Goal: Information Seeking & Learning: Learn about a topic

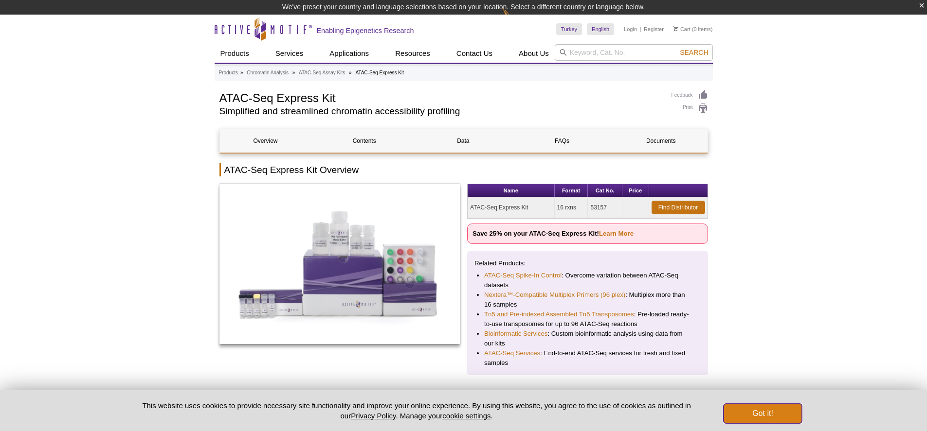
click at [757, 415] on button "Got it!" at bounding box center [762, 413] width 78 height 19
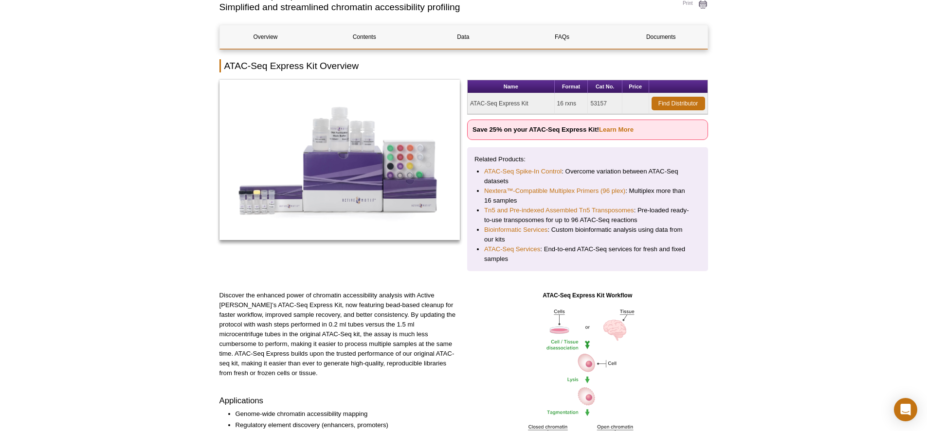
scroll to position [146, 0]
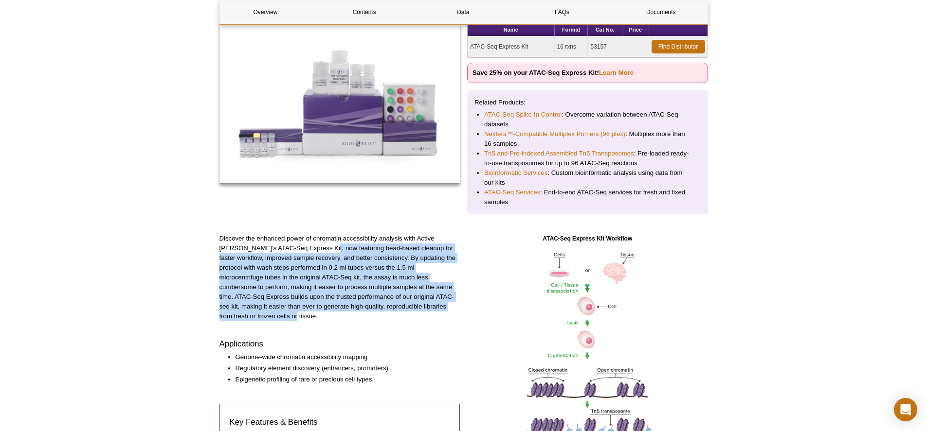
drag, startPoint x: 302, startPoint y: 245, endPoint x: 460, endPoint y: 307, distance: 169.9
click at [460, 307] on div "Discover the enhanced power of chromatin accessibility analysis with Active [PE…" at bounding box center [463, 436] width 488 height 404
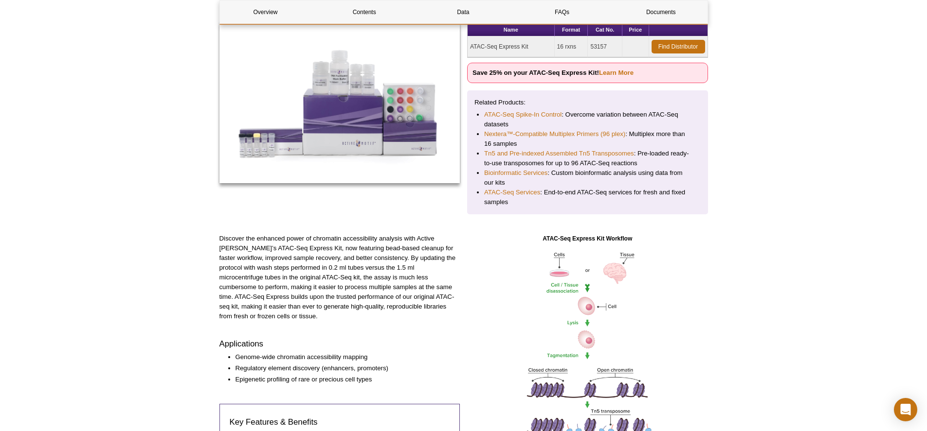
click at [376, 375] on li "Epigenetic profiling of rare or precious cell types" at bounding box center [342, 380] width 215 height 10
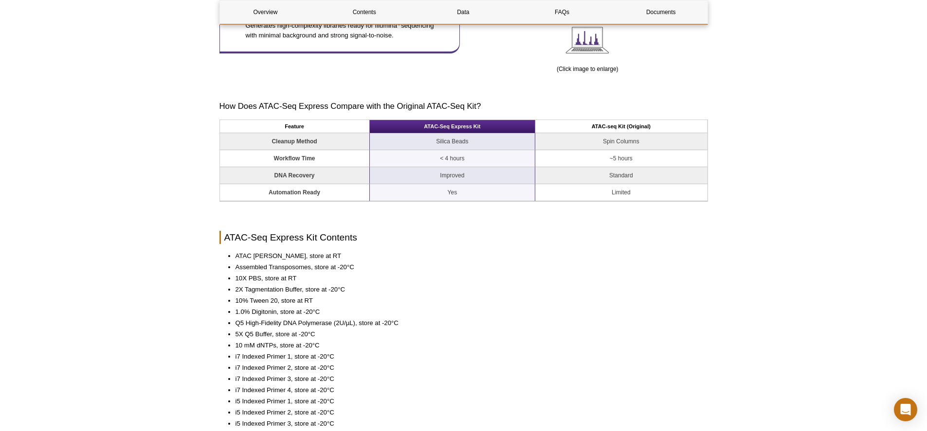
scroll to position [584, 0]
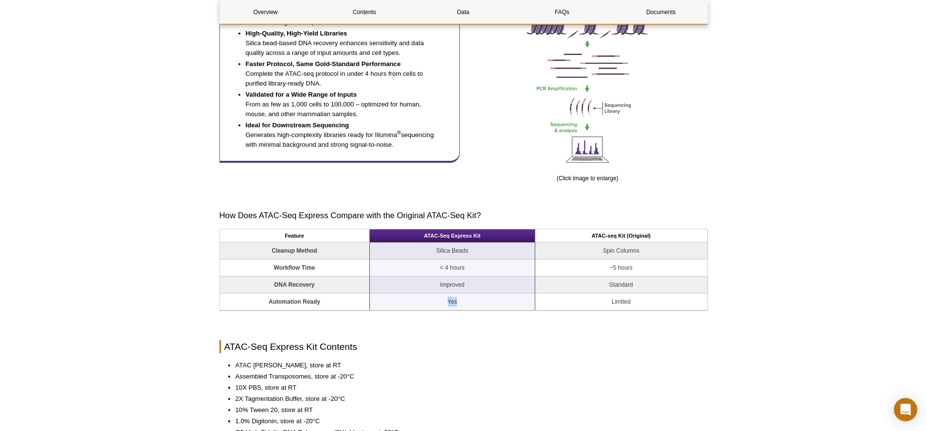
drag, startPoint x: 463, startPoint y: 301, endPoint x: 423, endPoint y: 297, distance: 40.6
click at [423, 297] on td "Yes" at bounding box center [453, 302] width 166 height 17
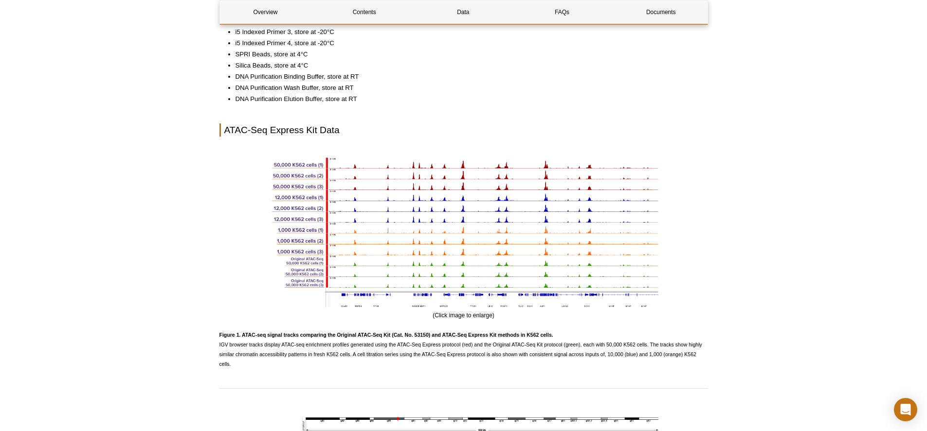
scroll to position [973, 0]
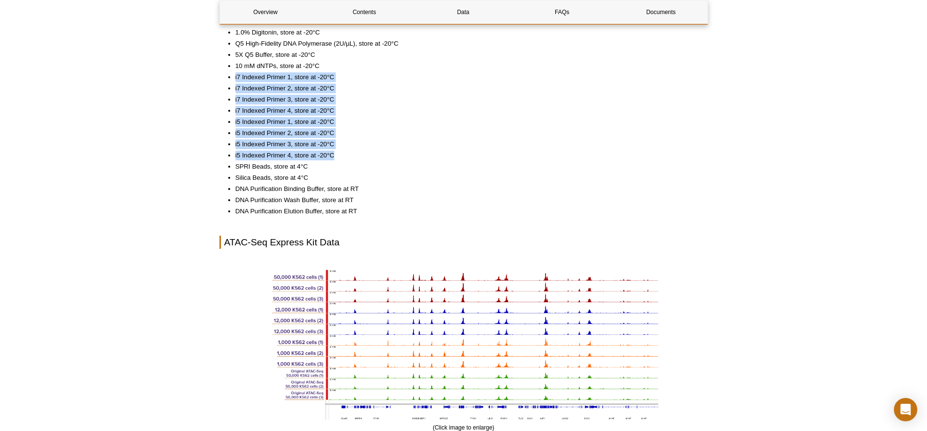
drag, startPoint x: 231, startPoint y: 74, endPoint x: 356, endPoint y: 157, distance: 149.5
click at [356, 157] on ul "ATAC Lysis Buffer, store at RT Assembled Transposomes, store at -20°C 10X PBS, …" at bounding box center [458, 94] width 479 height 245
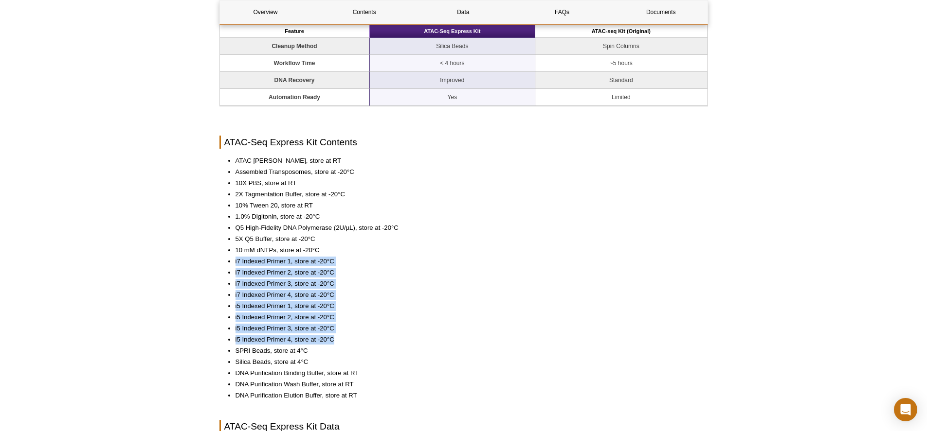
scroll to position [730, 0]
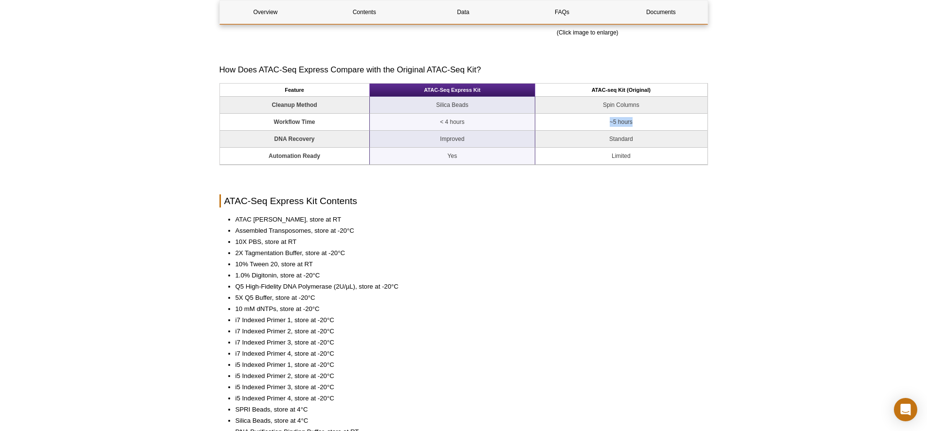
drag, startPoint x: 609, startPoint y: 119, endPoint x: 634, endPoint y: 124, distance: 25.7
click at [634, 124] on td "~5 hours" at bounding box center [621, 122] width 172 height 17
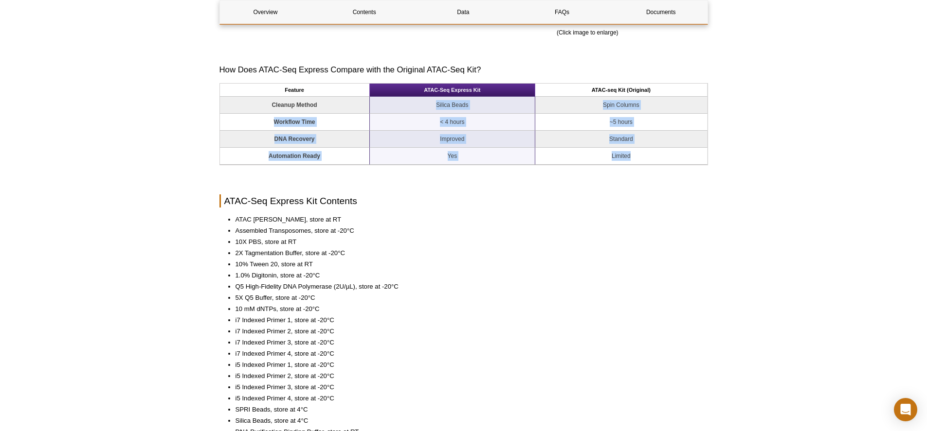
drag, startPoint x: 413, startPoint y: 99, endPoint x: 677, endPoint y: 155, distance: 268.9
click at [677, 155] on tbody "Cleanup Method Silica Beads Spin Columns Workflow Time < 4 hours ~5 hours DNA R…" at bounding box center [463, 131] width 487 height 68
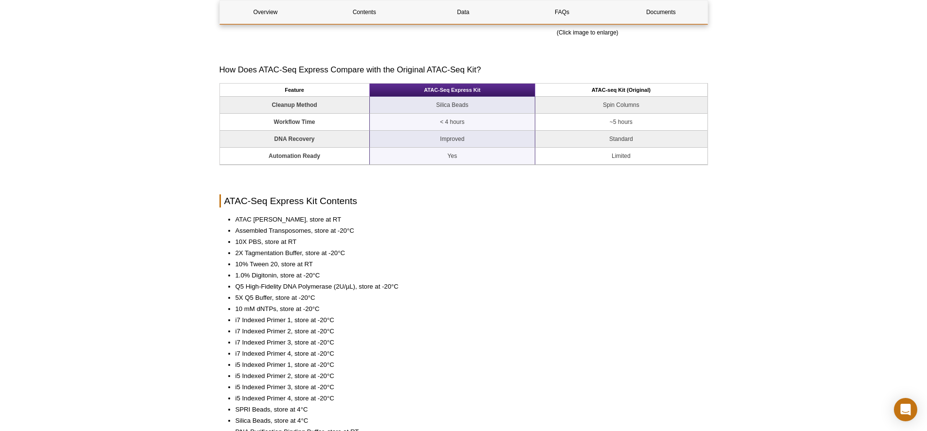
click at [624, 226] on ul "ATAC Lysis Buffer, store at RT Assembled Transposomes, store at -20°C 10X PBS, …" at bounding box center [458, 337] width 479 height 245
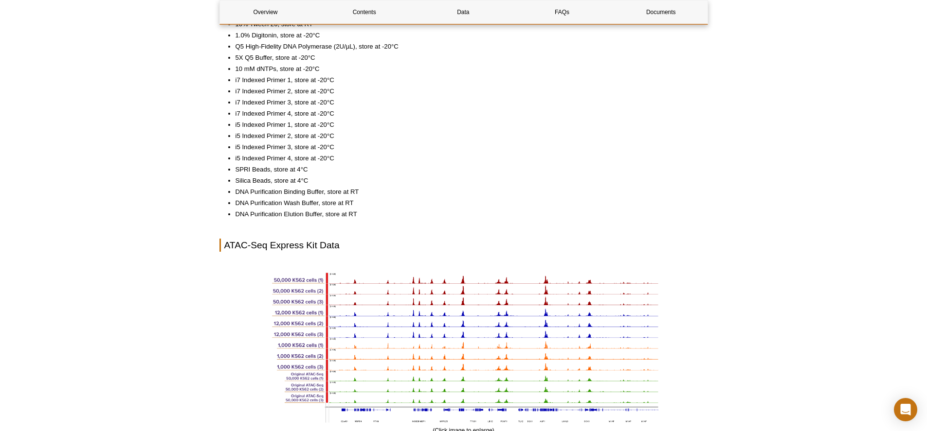
scroll to position [827, 0]
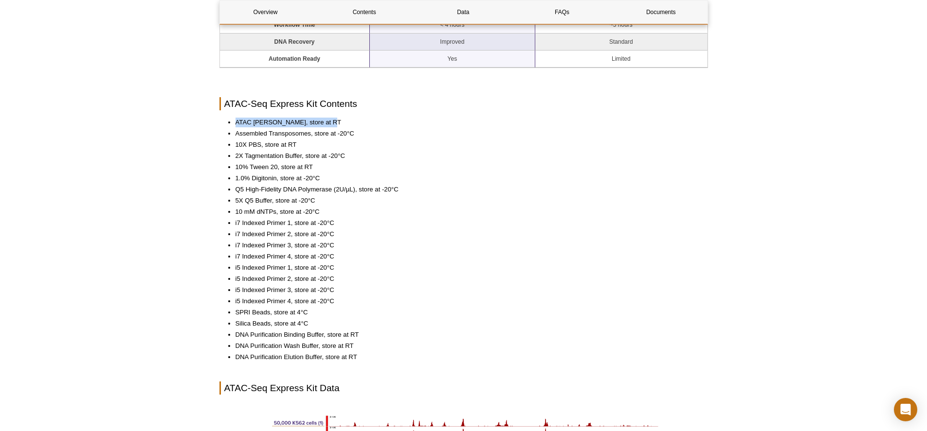
drag, startPoint x: 234, startPoint y: 122, endPoint x: 375, endPoint y: 120, distance: 140.1
click at [375, 120] on ul "ATAC Lysis Buffer, store at RT Assembled Transposomes, store at -20°C 10X PBS, …" at bounding box center [458, 240] width 479 height 245
click at [375, 120] on li "ATAC [PERSON_NAME], store at RT" at bounding box center [466, 123] width 463 height 10
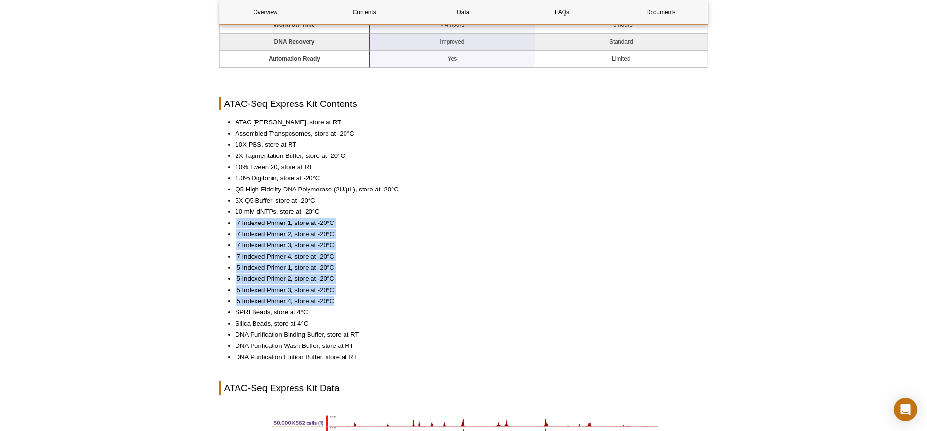
drag, startPoint x: 231, startPoint y: 222, endPoint x: 365, endPoint y: 306, distance: 158.3
click at [365, 306] on ul "ATAC Lysis Buffer, store at RT Assembled Transposomes, store at -20°C 10X PBS, …" at bounding box center [458, 240] width 479 height 245
click at [398, 220] on li "i7 Indexed Primer 1, store at -20°C" at bounding box center [466, 223] width 463 height 10
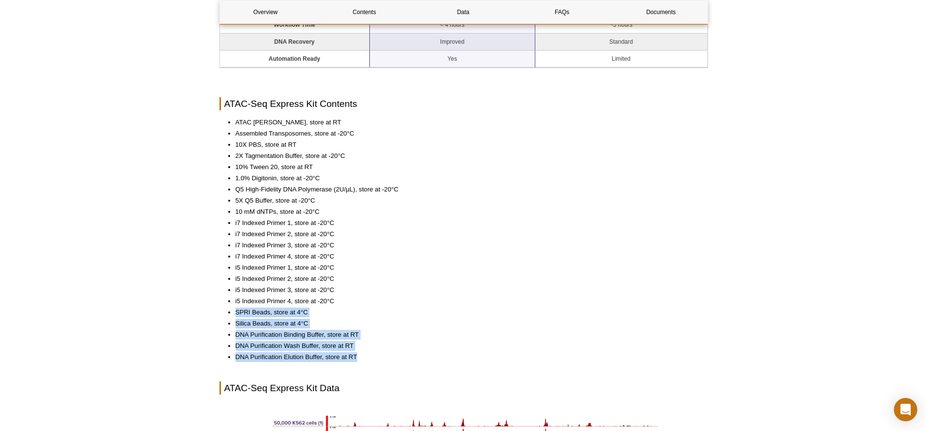
drag, startPoint x: 232, startPoint y: 309, endPoint x: 370, endPoint y: 351, distance: 144.5
click at [391, 355] on ul "ATAC Lysis Buffer, store at RT Assembled Transposomes, store at -20°C 10X PBS, …" at bounding box center [458, 240] width 479 height 245
click at [340, 343] on li "DNA Purification Wash Buffer, store at RT" at bounding box center [466, 346] width 463 height 10
drag, startPoint x: 235, startPoint y: 334, endPoint x: 410, endPoint y: 374, distance: 179.0
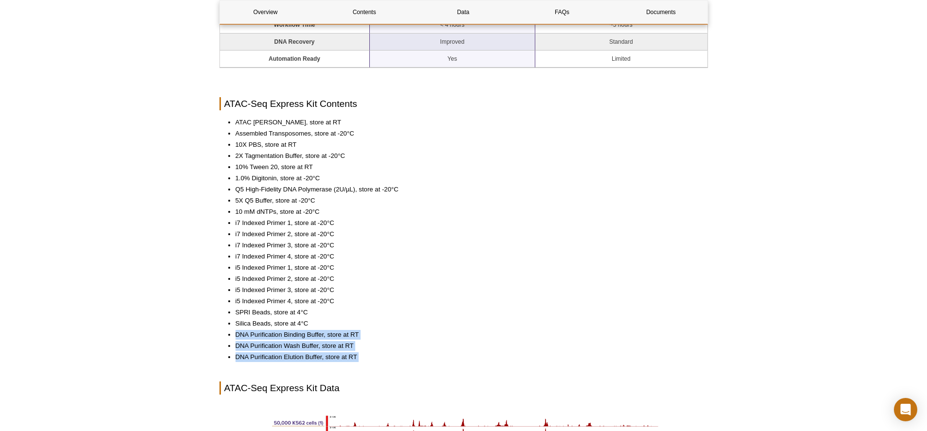
click at [387, 355] on li "DNA Purification Elution Buffer, store at RT" at bounding box center [466, 358] width 463 height 10
drag, startPoint x: 362, startPoint y: 364, endPoint x: 269, endPoint y: 350, distance: 93.6
click at [410, 340] on li "DNA Purification Binding Buffer, store at RT" at bounding box center [466, 335] width 463 height 10
click at [330, 327] on li "Silica Beads, store at 4°C" at bounding box center [466, 324] width 463 height 10
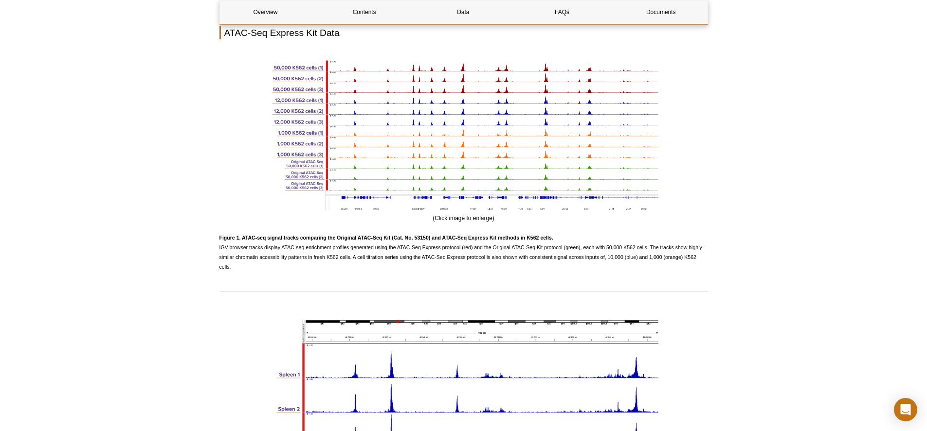
scroll to position [1119, 0]
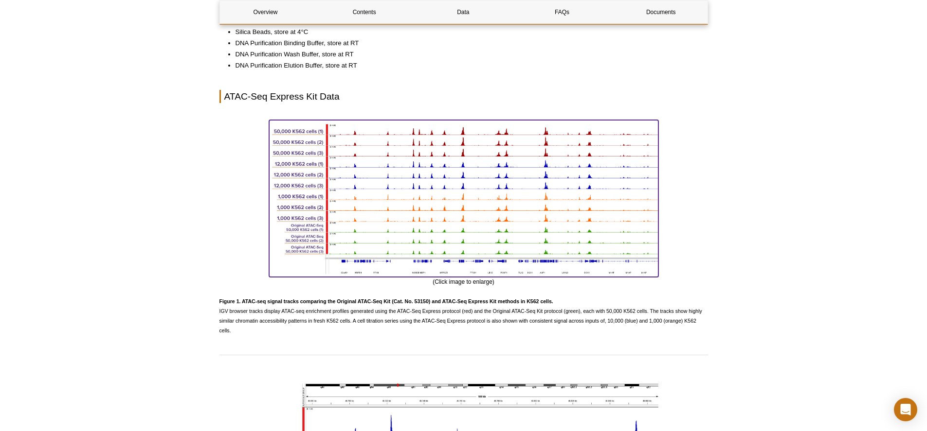
click at [377, 186] on img at bounding box center [463, 197] width 389 height 154
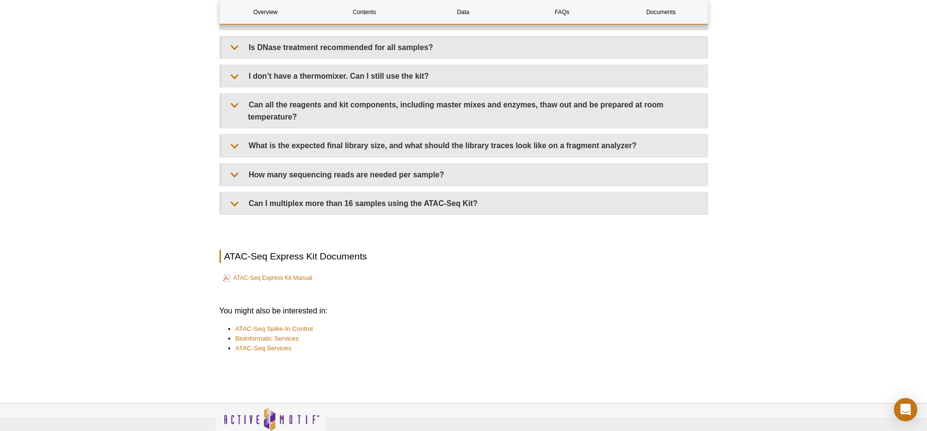
scroll to position [2316, 0]
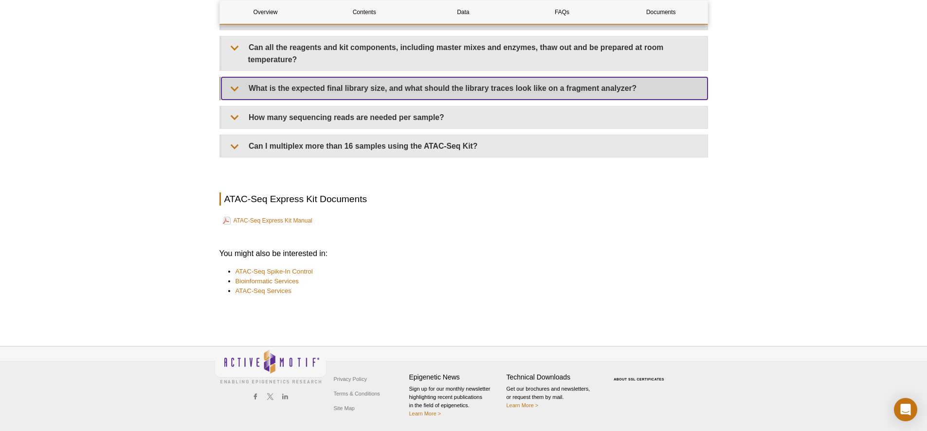
click at [593, 93] on summary "What is the expected final library size, and what should the library traces loo…" at bounding box center [464, 88] width 486 height 22
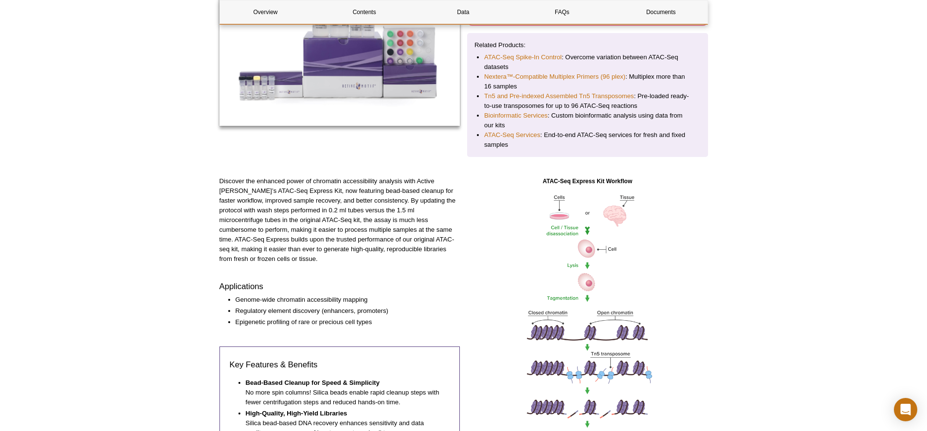
scroll to position [340, 0]
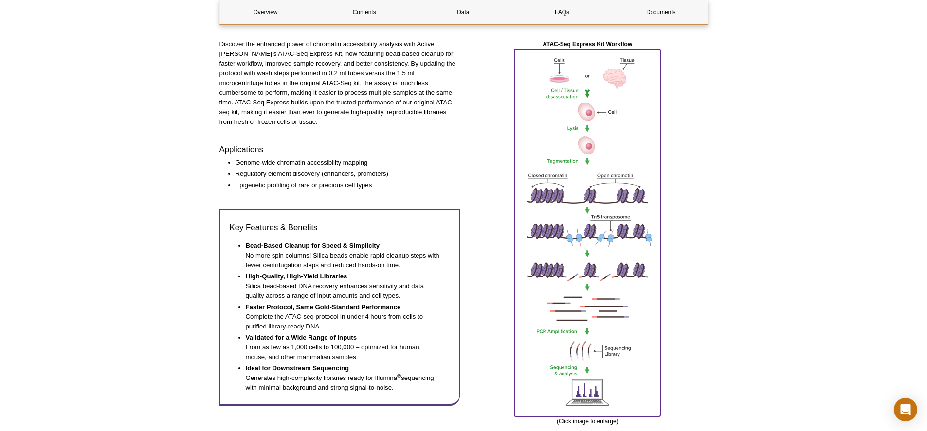
click at [616, 249] on img at bounding box center [587, 231] width 146 height 365
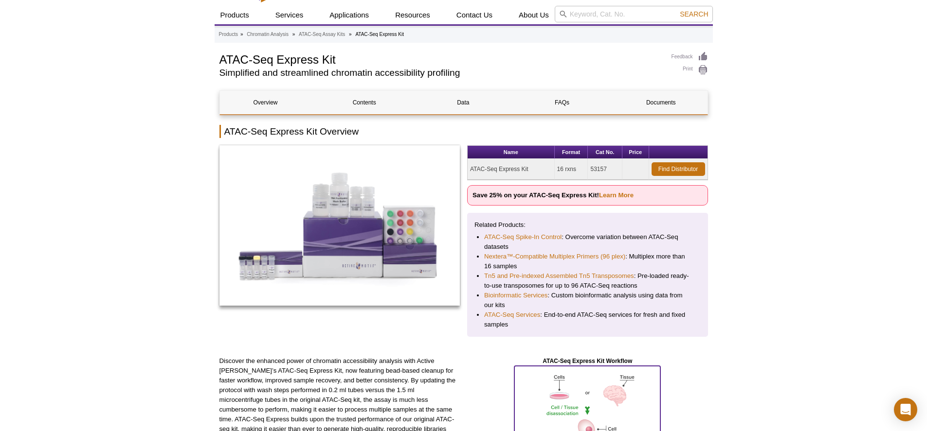
scroll to position [0, 0]
